Goal: Transaction & Acquisition: Purchase product/service

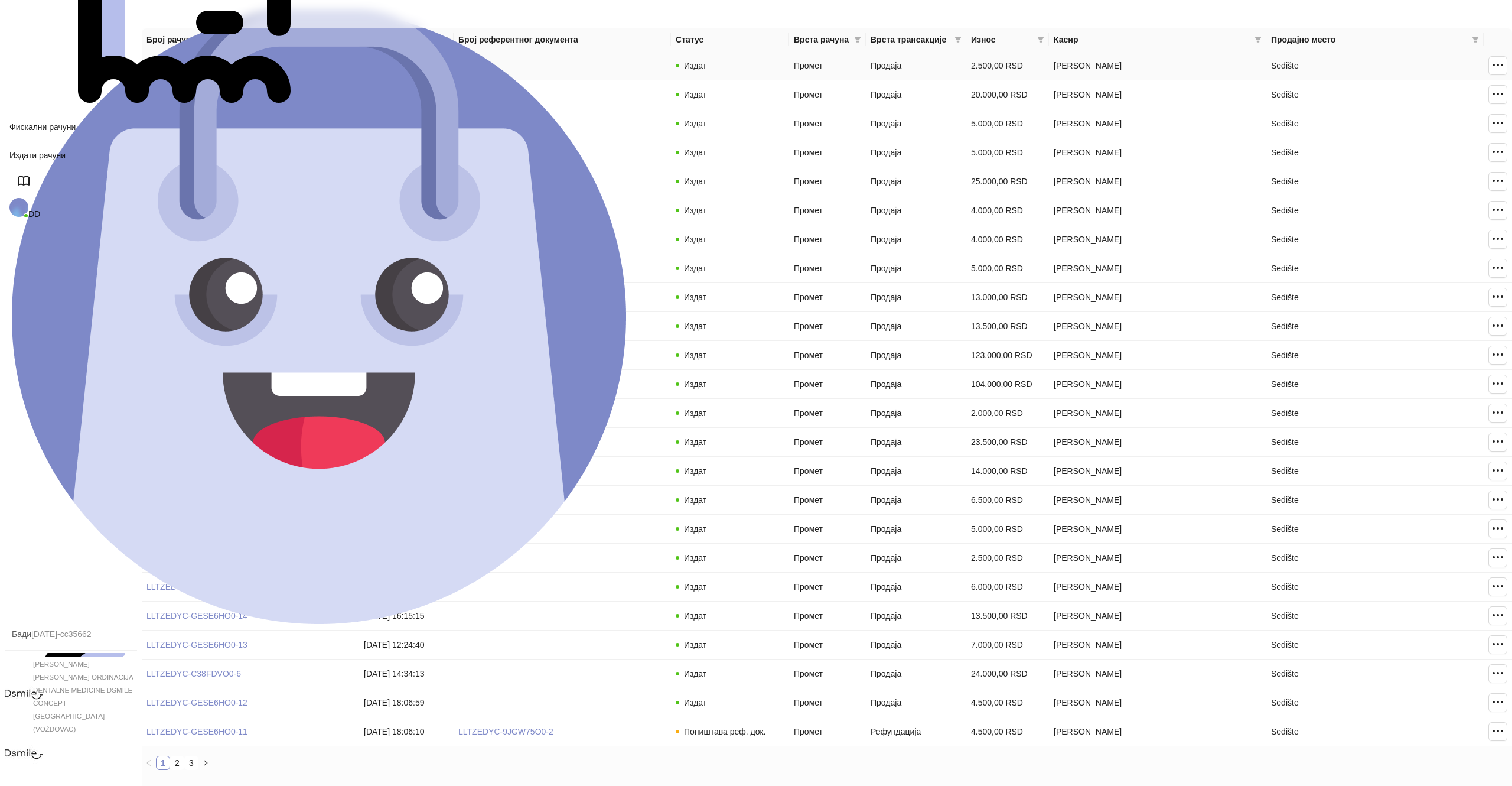
click at [395, 74] on td "[DATE] 13:32:13" at bounding box center [406, 66] width 94 height 29
click at [395, 73] on td "[DATE] 13:32:13" at bounding box center [406, 66] width 94 height 29
click at [395, 72] on td "[DATE] 13:32:13" at bounding box center [406, 66] width 94 height 29
click at [1492, 66] on button "button" at bounding box center [1498, 66] width 19 height 19
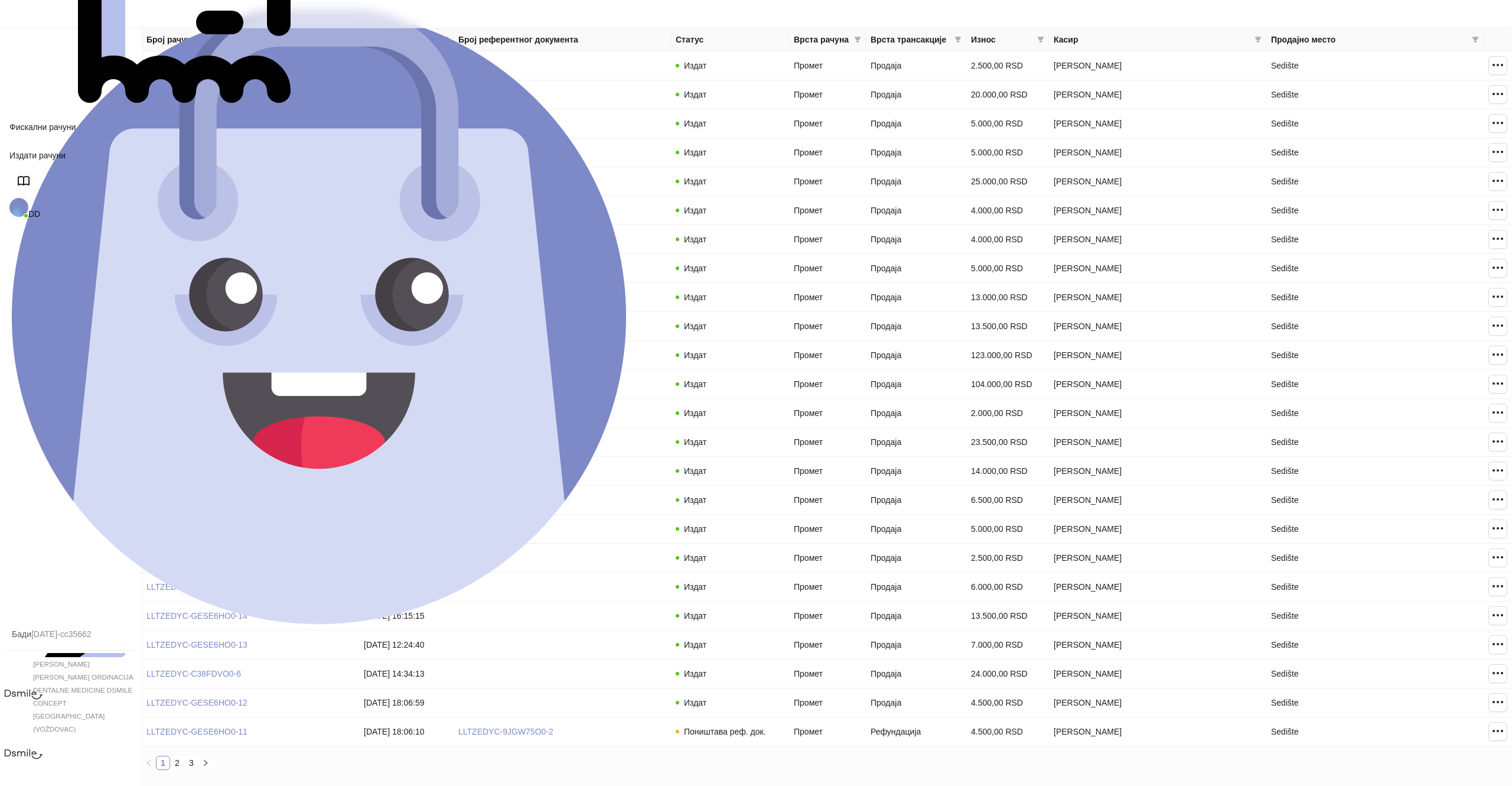
click at [58, 738] on link "Артикли" at bounding box center [78, 797] width 93 height 117
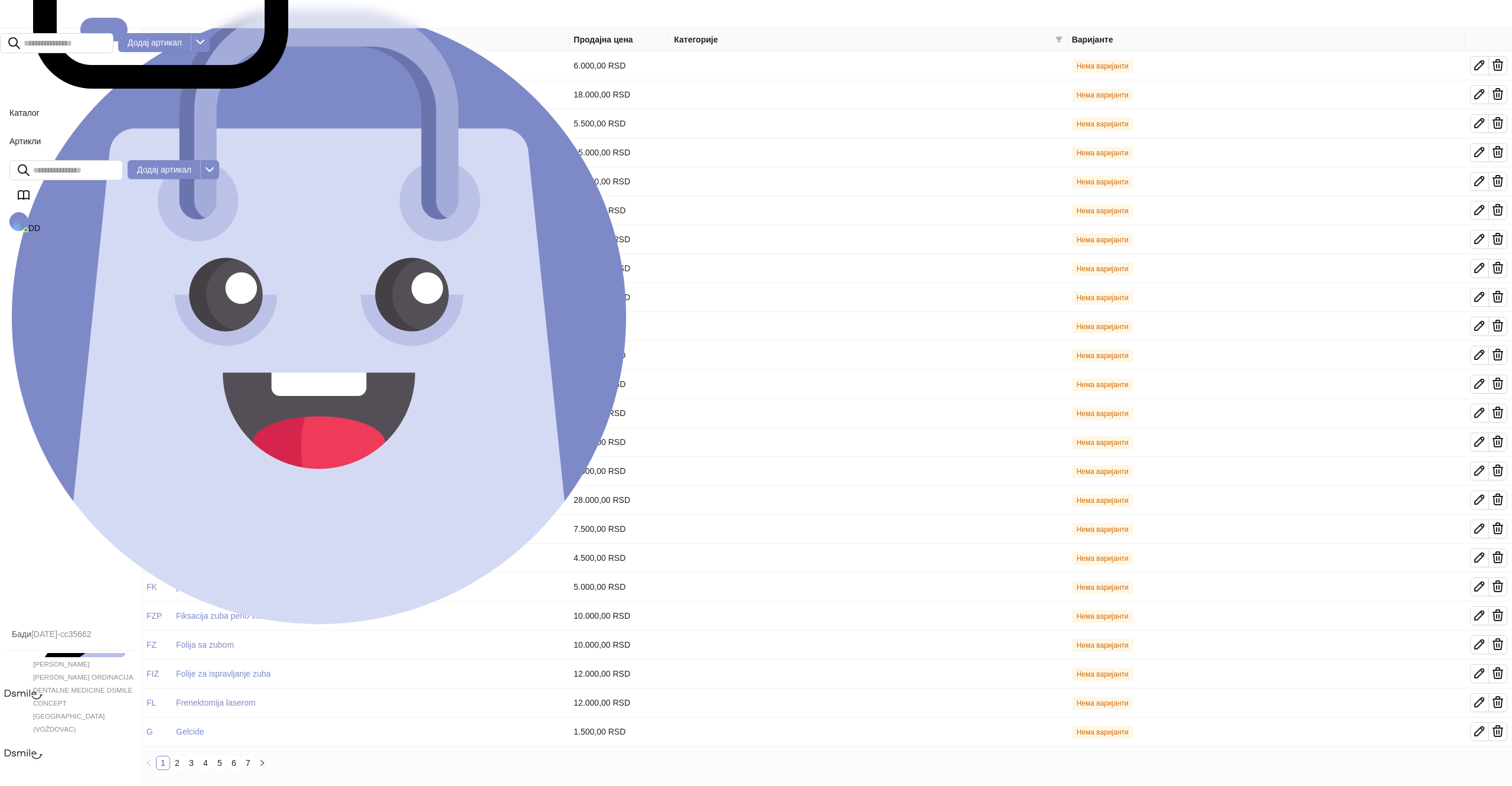
click at [54, 540] on link "Каса" at bounding box center [71, 691] width 109 height 303
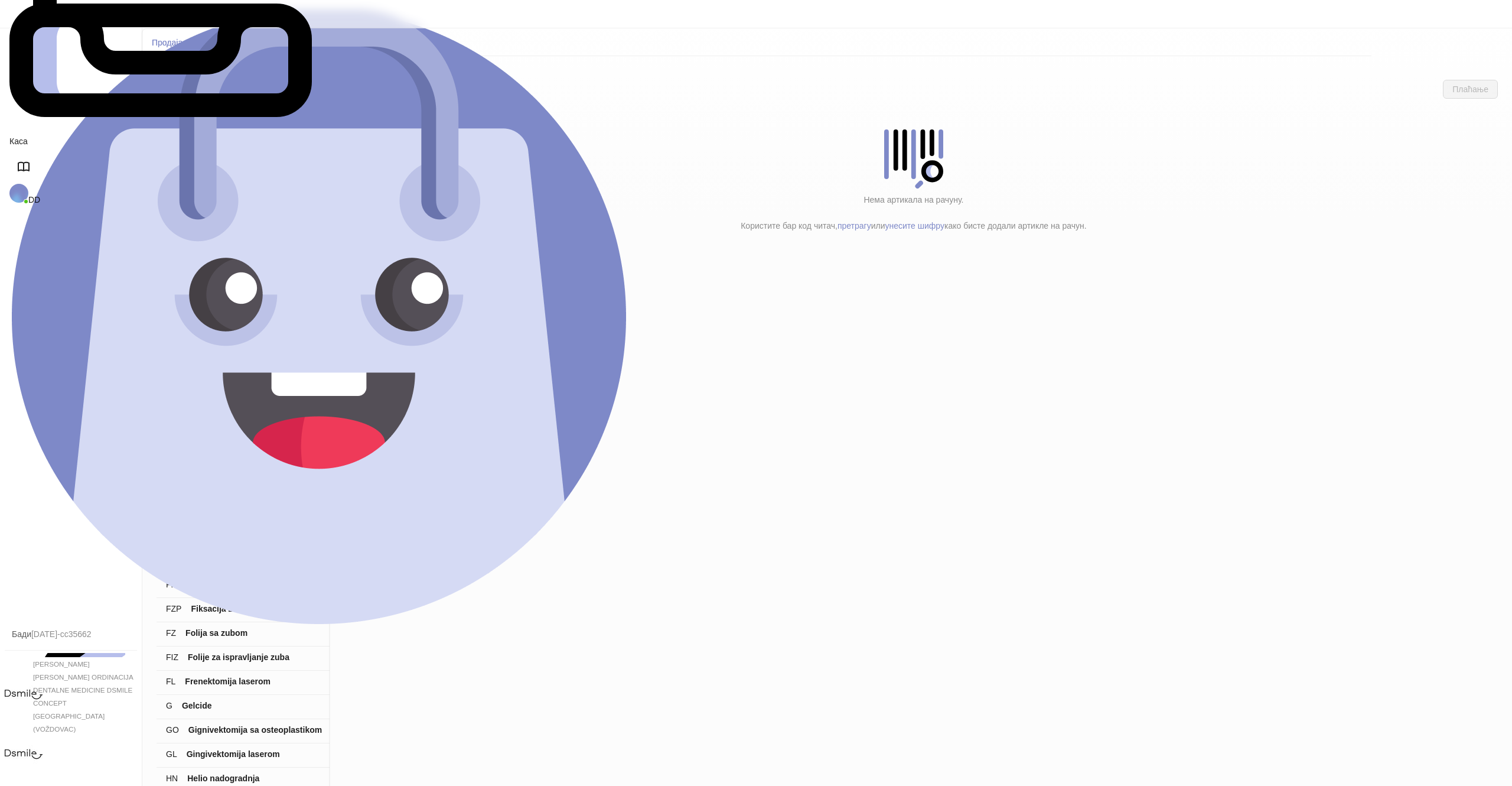
click at [213, 142] on h4 "3D Analiza" at bounding box center [254, 148] width 138 height 13
click at [1483, 80] on button "Плаћање" at bounding box center [1470, 89] width 55 height 19
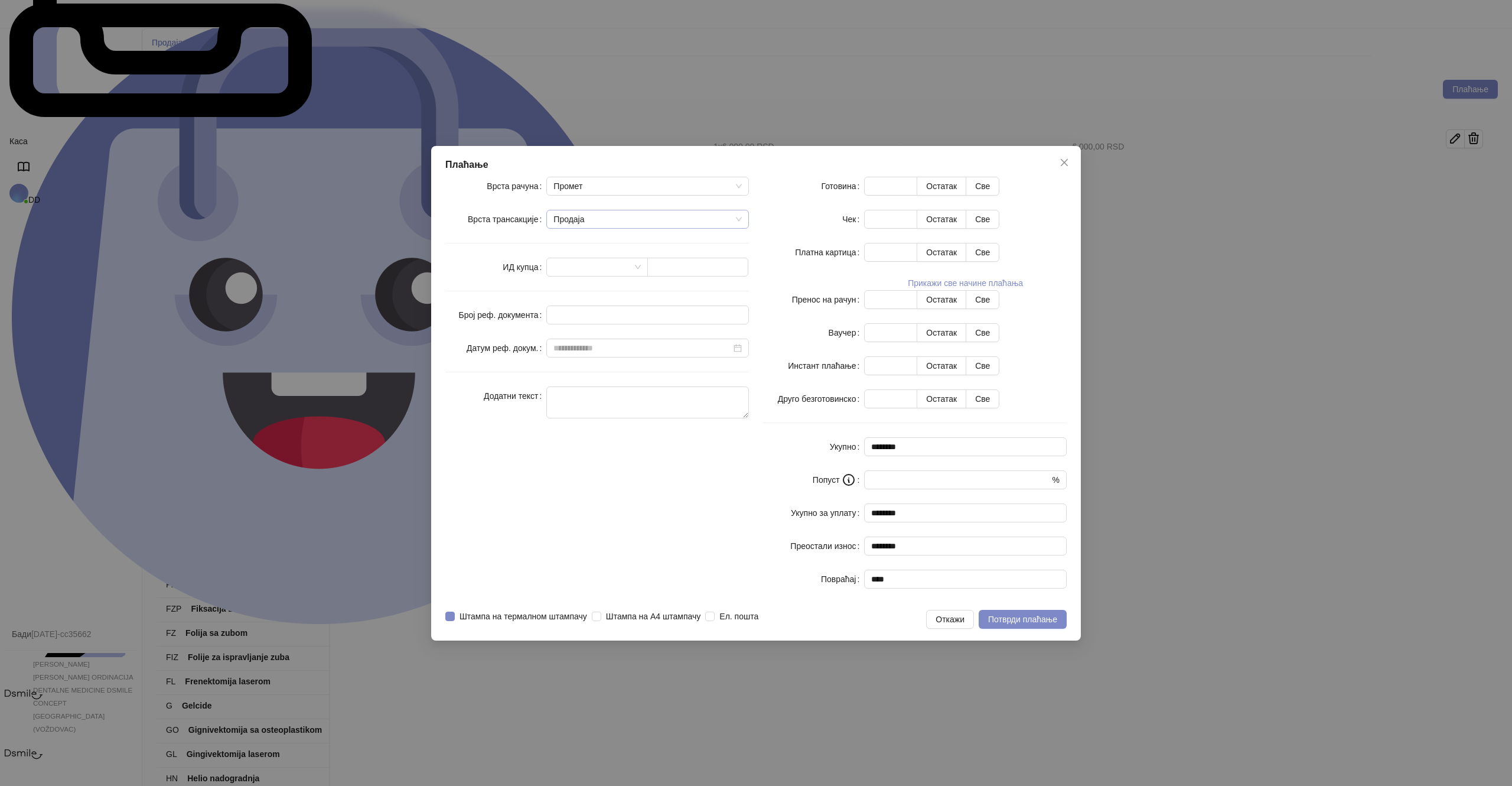
click at [582, 228] on span "Продаја" at bounding box center [647, 219] width 188 height 18
click at [598, 195] on span "Промет" at bounding box center [647, 186] width 188 height 18
drag, startPoint x: 581, startPoint y: 347, endPoint x: 576, endPoint y: 345, distance: 5.4
click at [581, 347] on div "Обука" at bounding box center [648, 347] width 183 height 13
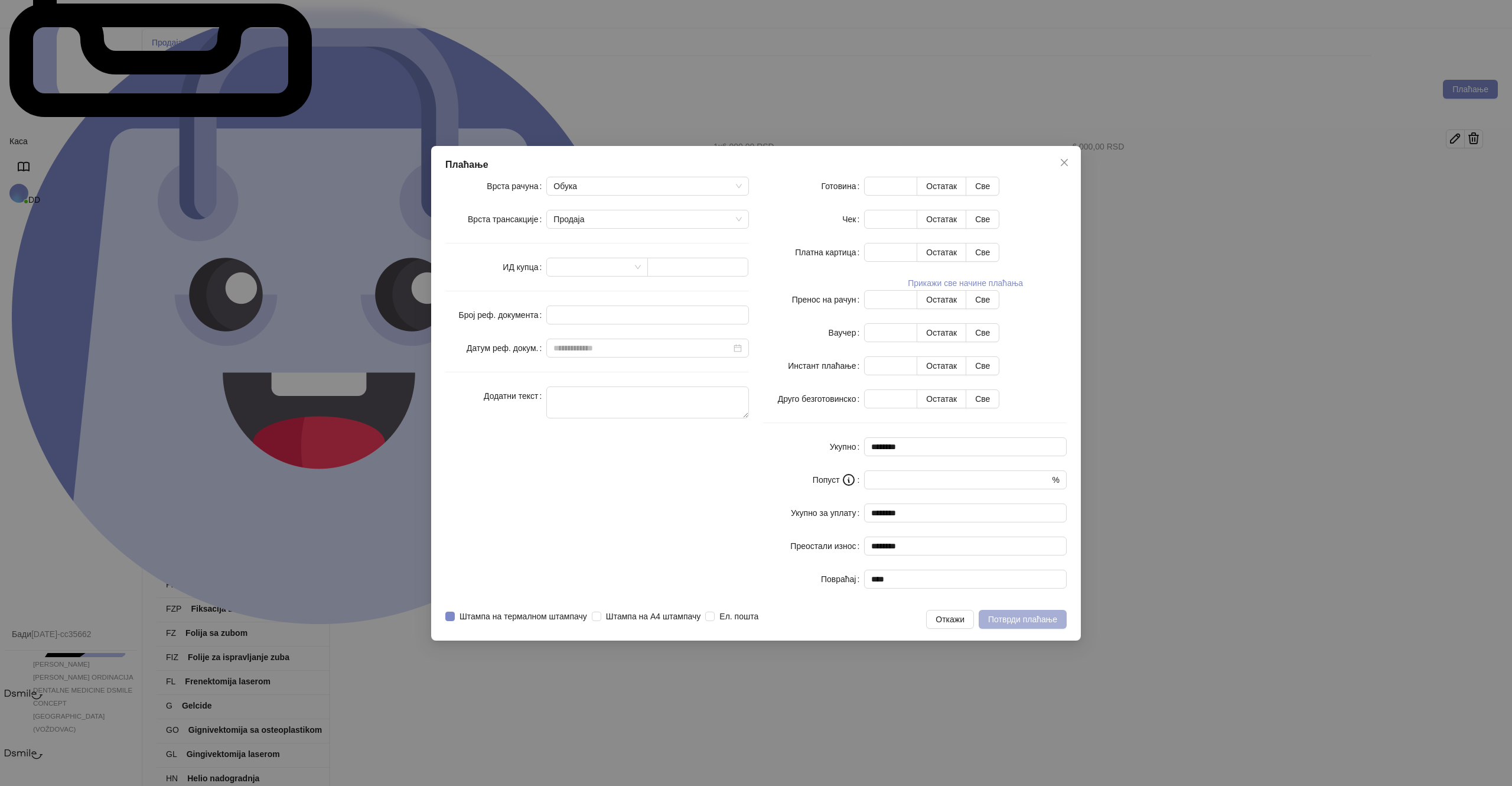
click at [1027, 615] on span "Потврди плаћање" at bounding box center [1023, 619] width 69 height 10
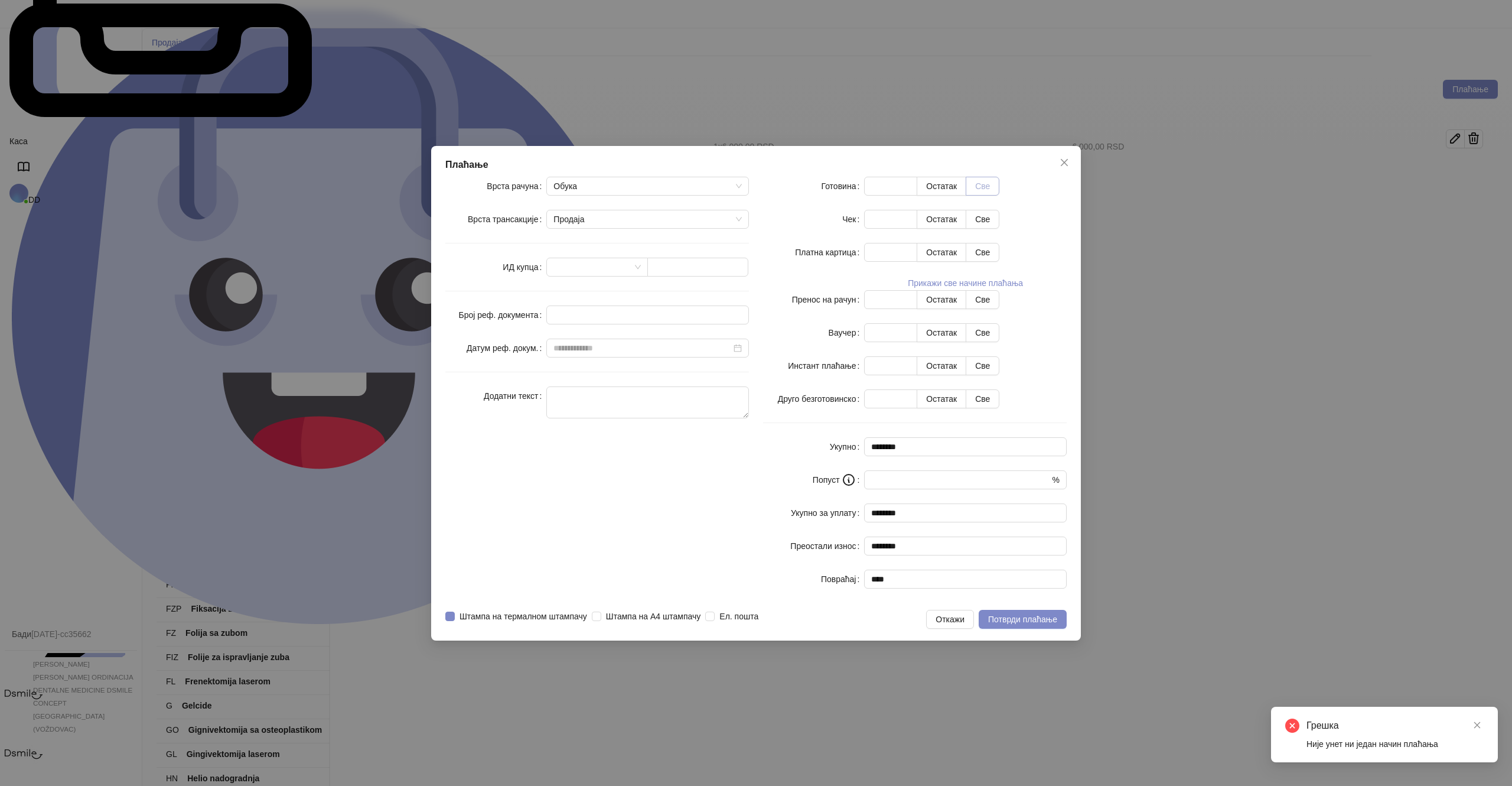
click at [1000, 196] on button "Све" at bounding box center [983, 186] width 34 height 19
type input "****"
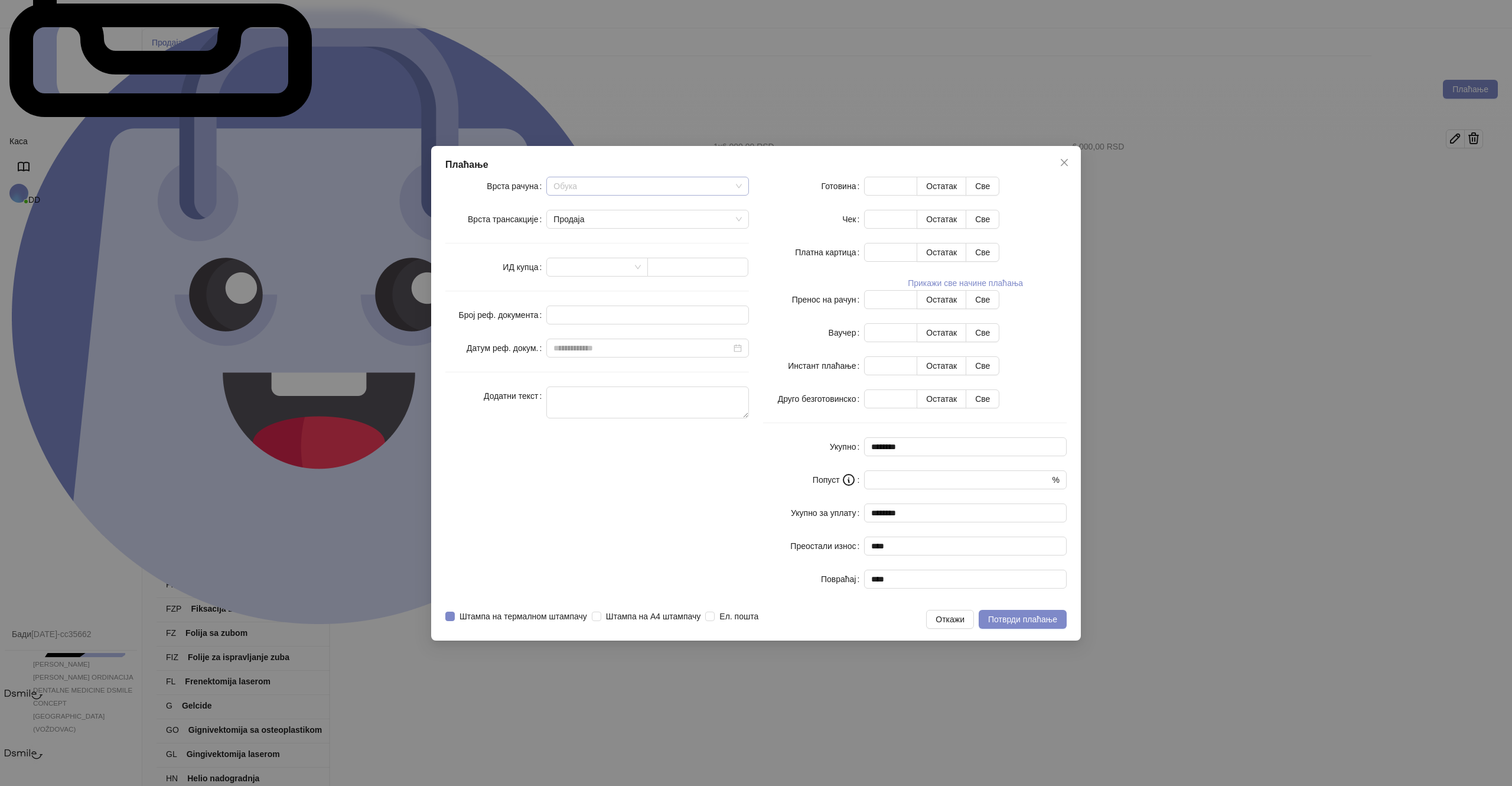
click at [678, 195] on span "Обука" at bounding box center [647, 186] width 188 height 18
click at [714, 228] on span "Продаја" at bounding box center [647, 219] width 188 height 18
click at [1027, 615] on span "Потврди плаћање" at bounding box center [1023, 619] width 69 height 10
